Goal: Transaction & Acquisition: Purchase product/service

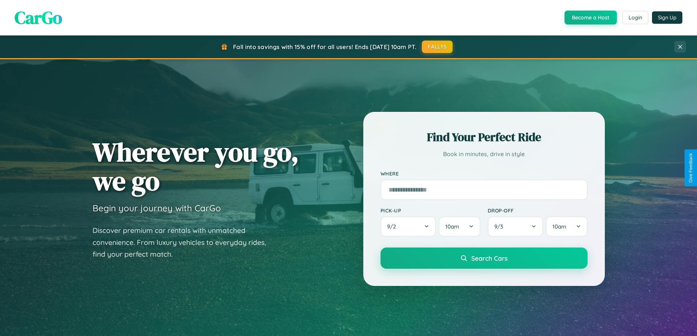
scroll to position [22, 0]
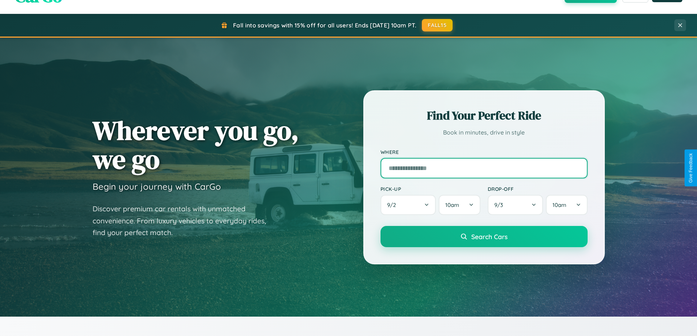
click at [484, 168] on input "text" at bounding box center [483, 168] width 207 height 20
type input "**********"
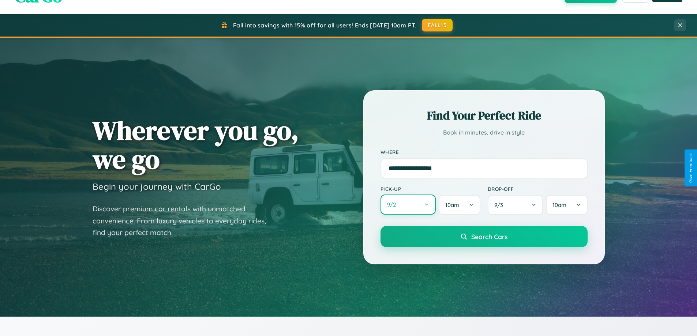
click at [408, 205] on button "9 / 2" at bounding box center [408, 205] width 56 height 20
select select "*"
select select "****"
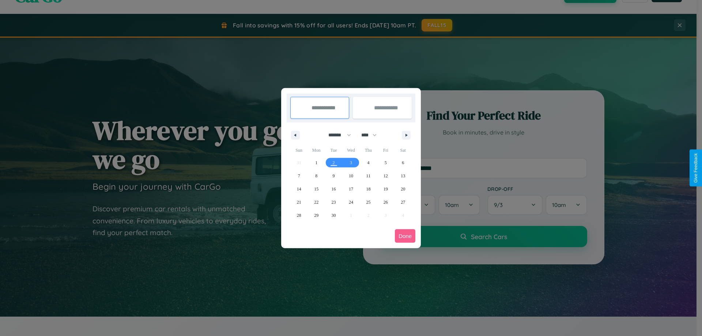
drag, startPoint x: 337, startPoint y: 135, endPoint x: 351, endPoint y: 147, distance: 18.7
click at [337, 135] on select "******* ******** ***** ***** *** **** **** ****** ********* ******* ******** **…" at bounding box center [338, 135] width 31 height 12
select select "*"
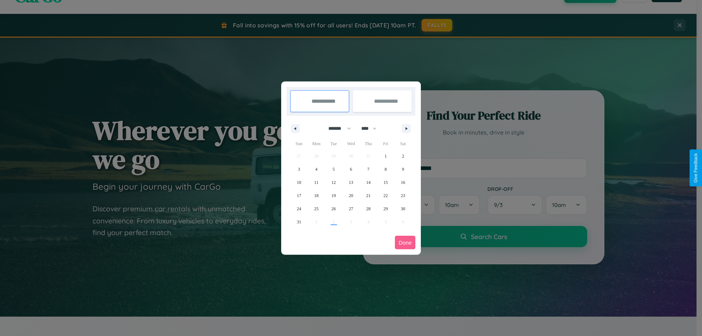
drag, startPoint x: 372, startPoint y: 128, endPoint x: 351, endPoint y: 147, distance: 28.0
click at [372, 128] on select "**** **** **** **** **** **** **** **** **** **** **** **** **** **** **** ****…" at bounding box center [369, 129] width 22 height 12
select select "****"
click at [316, 169] on span "3" at bounding box center [316, 169] width 2 height 13
type input "**********"
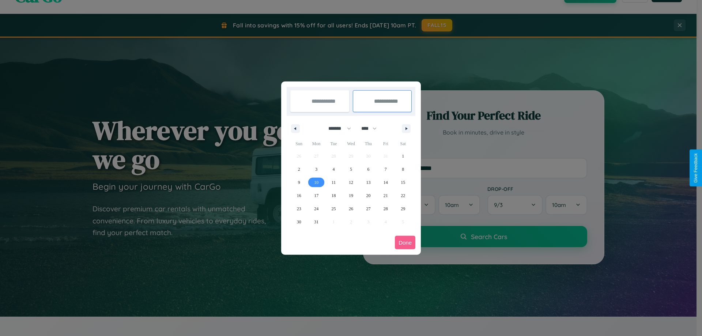
click at [316, 182] on span "10" at bounding box center [316, 182] width 4 height 13
type input "**********"
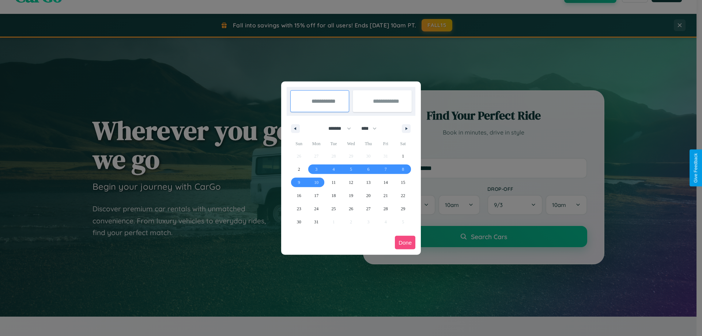
click at [405, 243] on button "Done" at bounding box center [405, 243] width 20 height 14
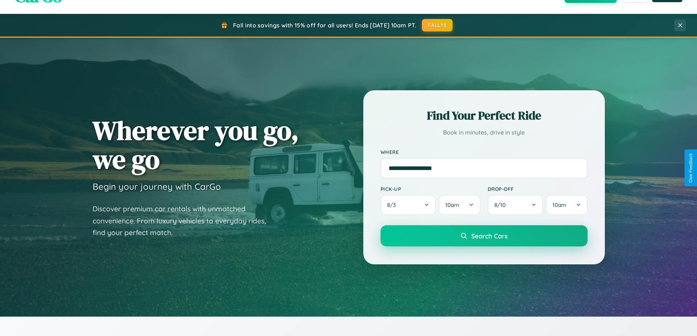
click at [484, 236] on span "Search Cars" at bounding box center [489, 236] width 36 height 8
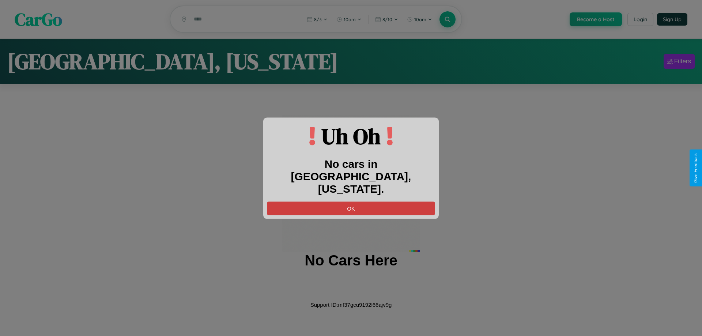
click at [351, 202] on button "OK" at bounding box center [351, 209] width 168 height 14
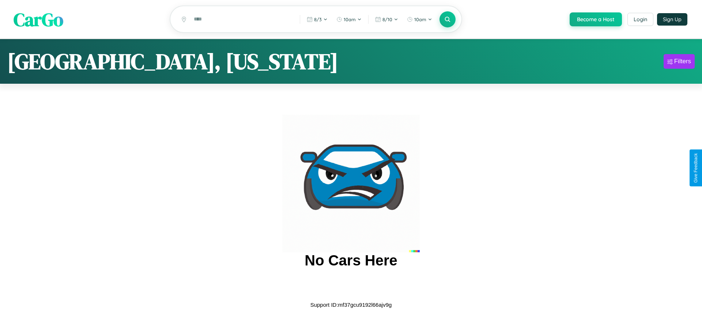
click at [38, 19] on span "CarGo" at bounding box center [39, 19] width 50 height 25
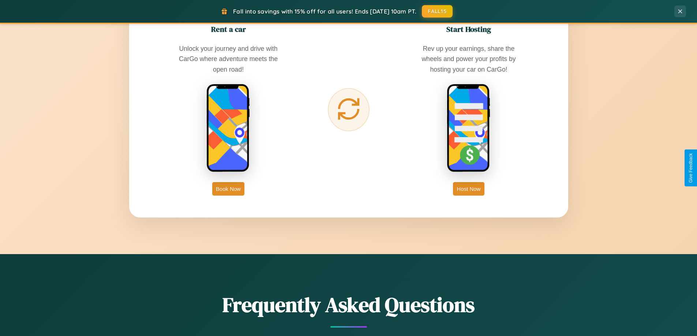
scroll to position [1175, 0]
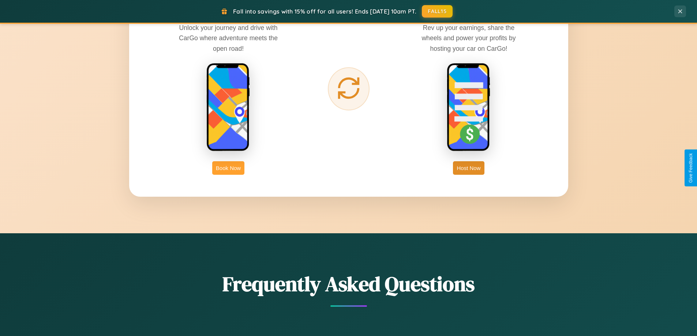
click at [228, 168] on button "Book Now" at bounding box center [228, 168] width 32 height 14
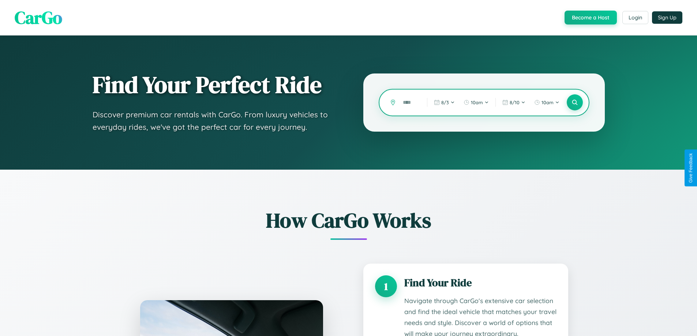
click at [409, 102] on input "text" at bounding box center [409, 102] width 20 height 13
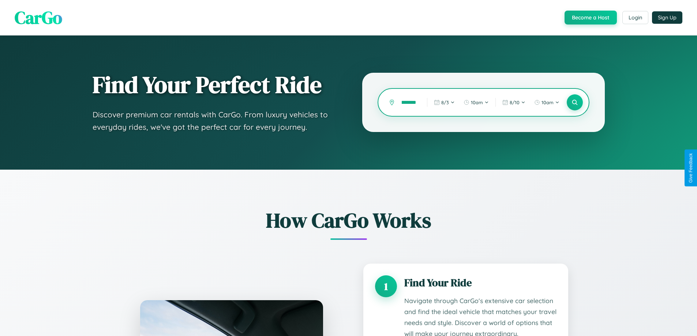
scroll to position [0, 11]
type input "*********"
click at [574, 102] on icon at bounding box center [574, 102] width 7 height 7
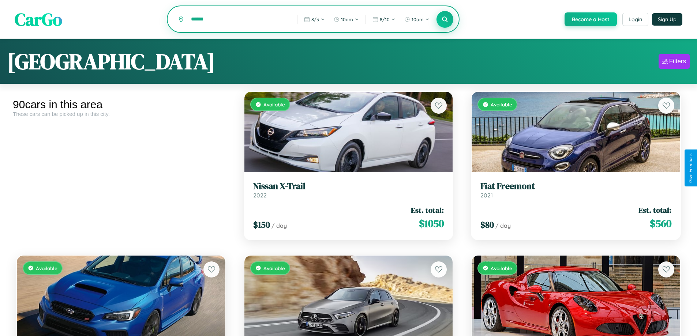
type input "******"
click at [444, 20] on icon at bounding box center [444, 19] width 7 height 7
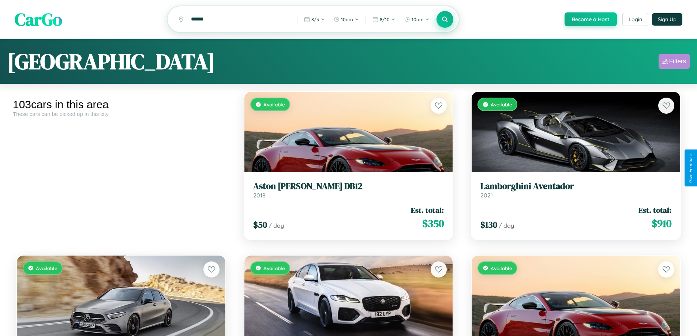
click at [674, 63] on div "Filters" at bounding box center [677, 61] width 17 height 7
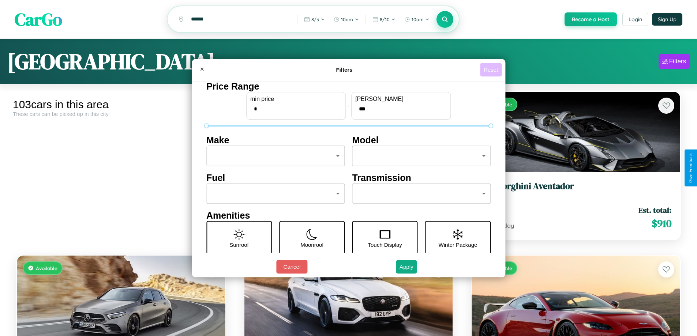
click at [492, 69] on button "Reset" at bounding box center [491, 70] width 22 height 14
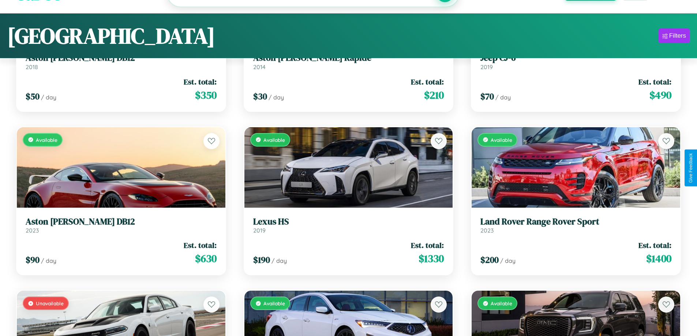
scroll to position [44, 0]
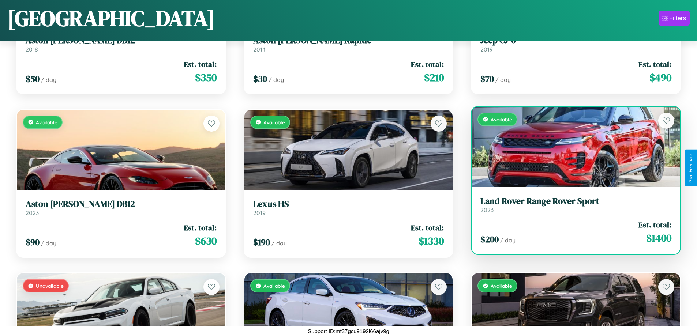
click at [571, 147] on div "Available" at bounding box center [575, 147] width 208 height 80
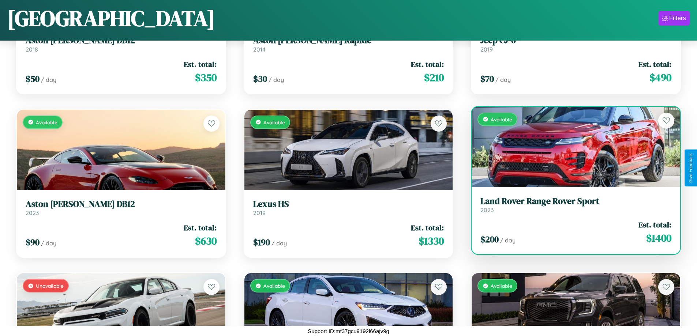
click at [571, 147] on div "Available" at bounding box center [575, 147] width 208 height 80
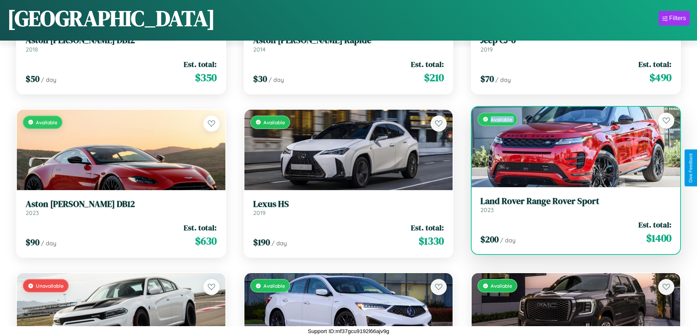
click at [571, 147] on div "Available" at bounding box center [575, 147] width 208 height 80
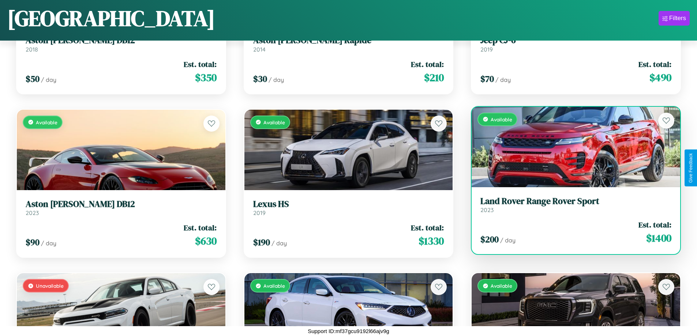
click at [571, 147] on div "Available" at bounding box center [575, 147] width 208 height 80
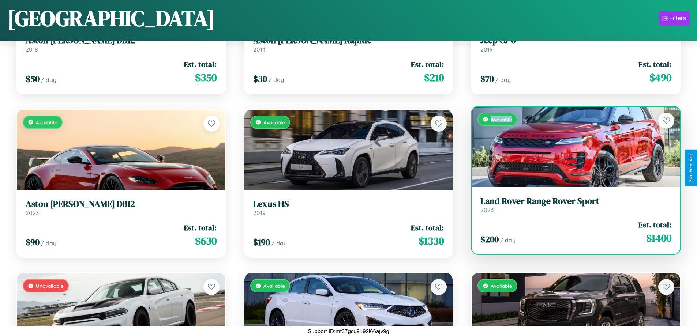
click at [571, 147] on div "Available" at bounding box center [575, 147] width 208 height 80
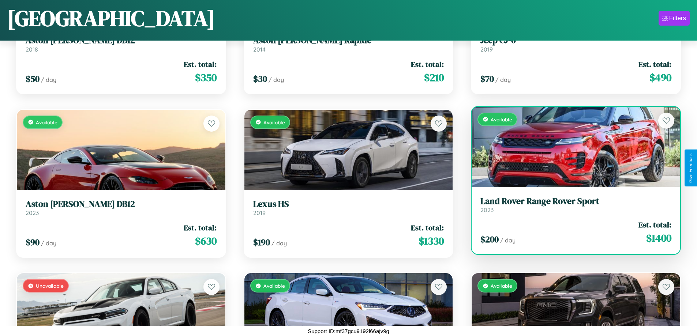
click at [571, 204] on h3 "Land Rover Range Rover Sport" at bounding box center [575, 201] width 191 height 11
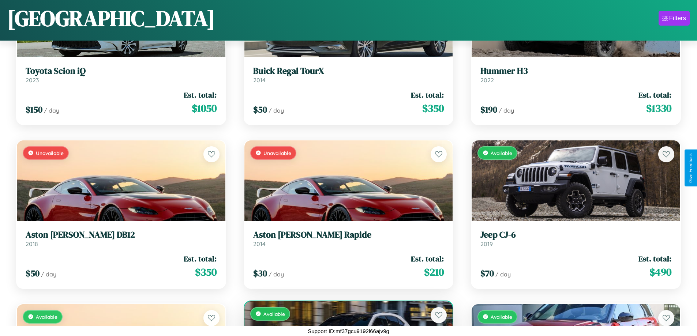
scroll to position [758, 0]
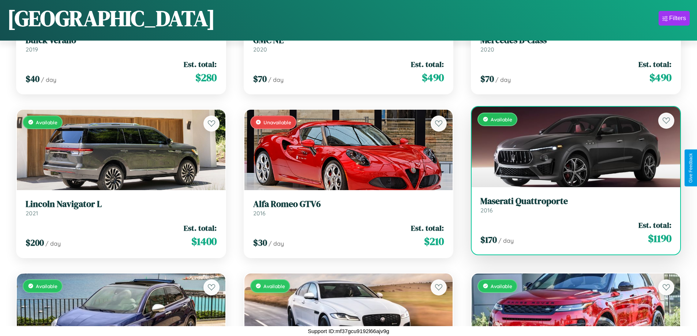
click at [571, 208] on link "Maserati Quattroporte 2016" at bounding box center [575, 205] width 191 height 18
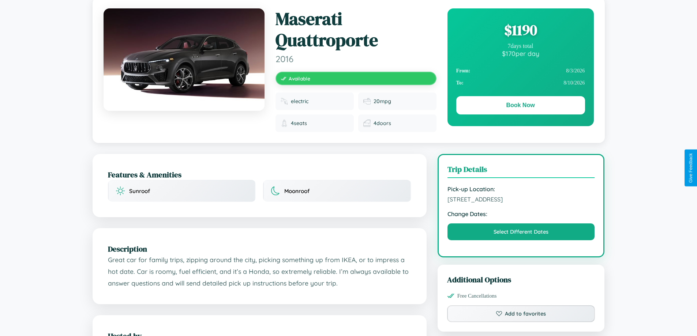
scroll to position [246, 0]
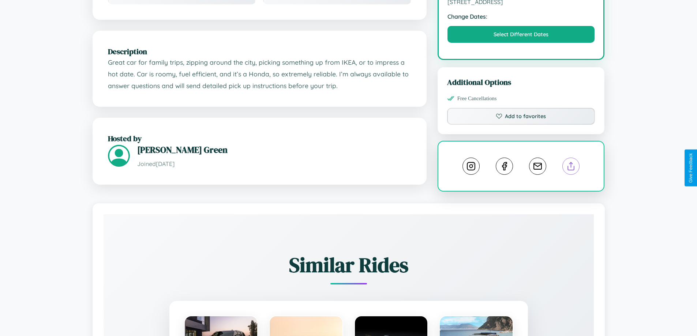
click at [571, 168] on line at bounding box center [571, 164] width 0 height 5
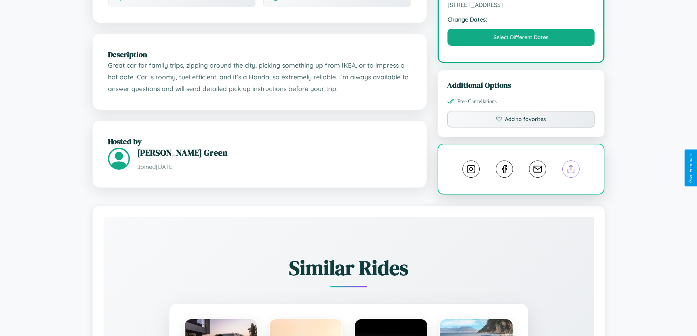
scroll to position [81, 0]
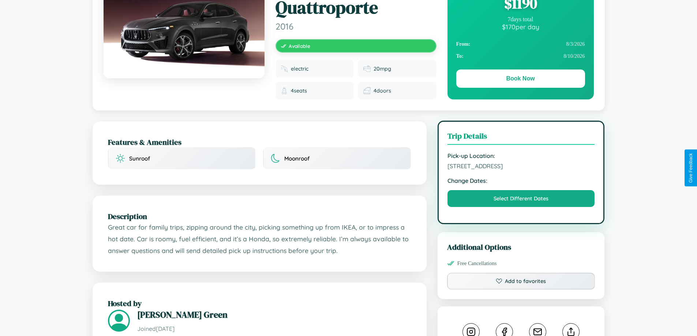
click at [521, 167] on span "[STREET_ADDRESS]" at bounding box center [520, 165] width 147 height 7
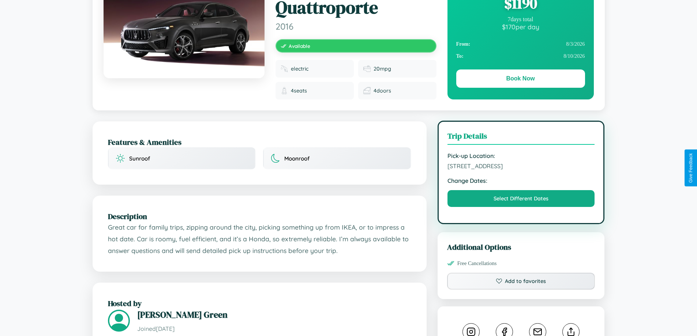
click at [521, 167] on span "[STREET_ADDRESS]" at bounding box center [520, 165] width 147 height 7
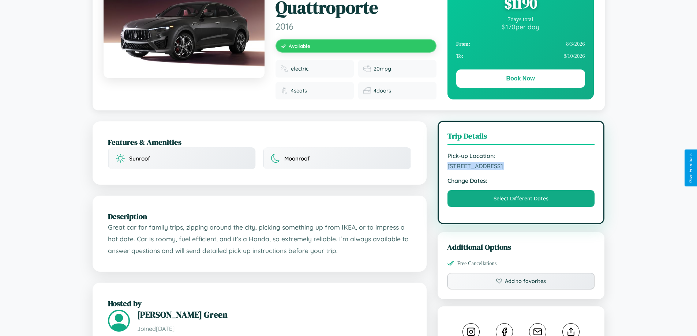
click at [521, 167] on span "[STREET_ADDRESS]" at bounding box center [520, 165] width 147 height 7
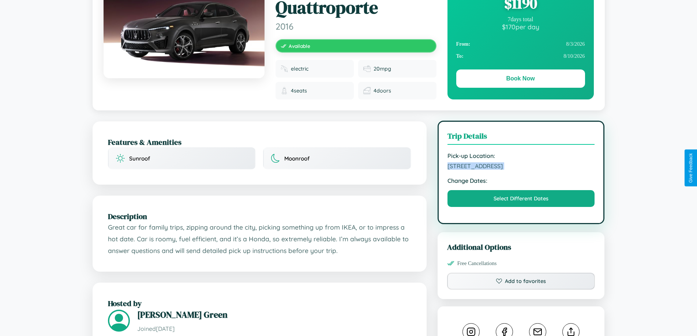
click at [521, 167] on span "[STREET_ADDRESS]" at bounding box center [520, 165] width 147 height 7
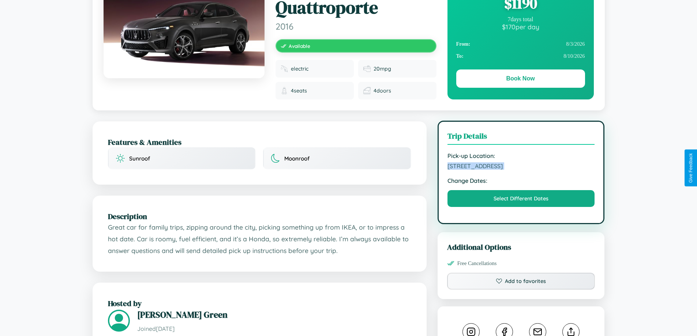
click at [521, 167] on span "[STREET_ADDRESS]" at bounding box center [520, 165] width 147 height 7
